Goal: Book appointment/travel/reservation

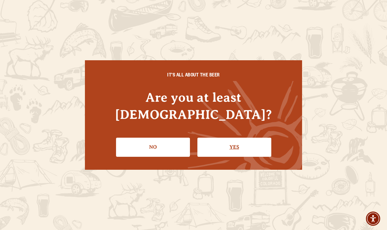
click at [237, 140] on link "Yes" at bounding box center [234, 147] width 74 height 19
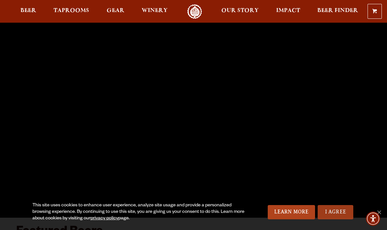
click at [334, 212] on link "I Agree" at bounding box center [335, 212] width 36 height 14
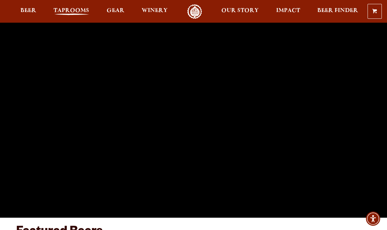
click at [71, 8] on span "Taprooms" at bounding box center [71, 10] width 36 height 5
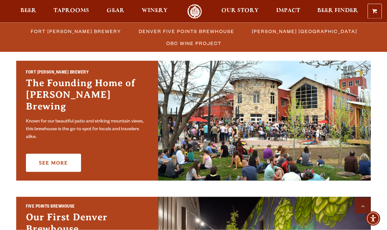
scroll to position [195, 0]
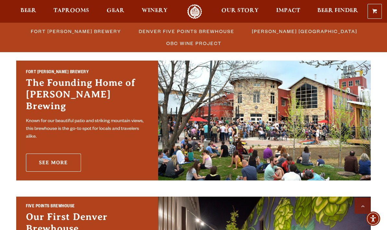
click at [69, 163] on link "See More" at bounding box center [53, 163] width 55 height 18
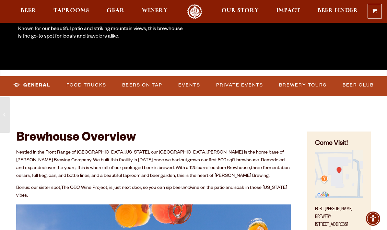
scroll to position [150, 0]
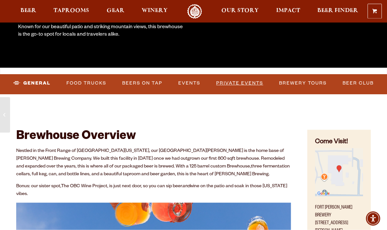
click at [243, 81] on link "Private Events" at bounding box center [239, 83] width 52 height 15
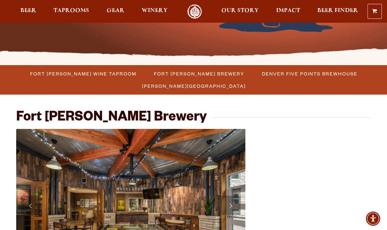
scroll to position [153, 0]
